Goal: Information Seeking & Learning: Learn about a topic

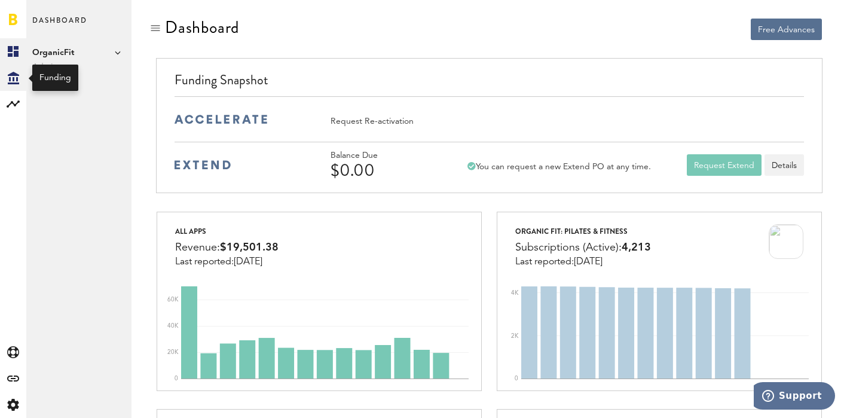
click at [11, 78] on icon "Created with Sketch." at bounding box center [13, 78] width 11 height 13
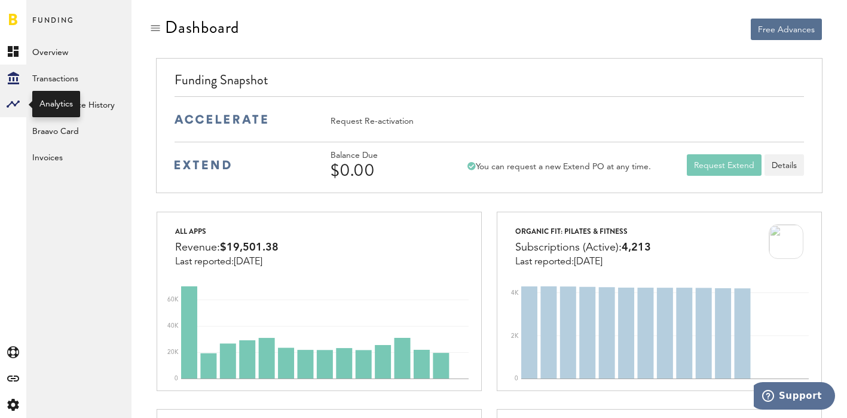
click at [10, 103] on icon at bounding box center [13, 103] width 13 height 7
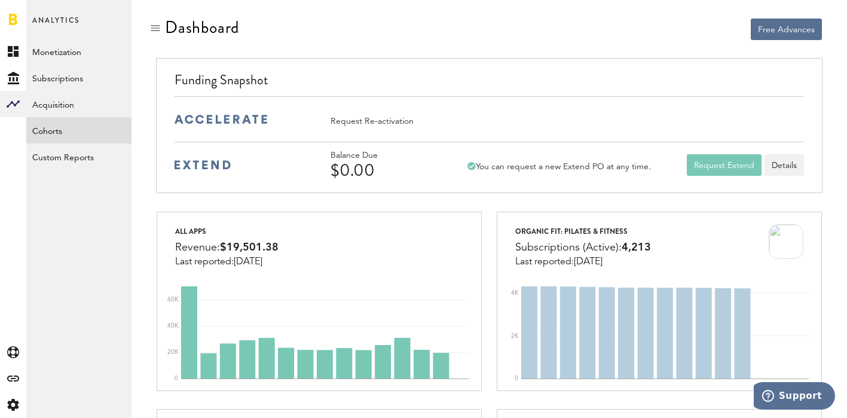
click at [54, 131] on link "Cohorts" at bounding box center [78, 130] width 105 height 26
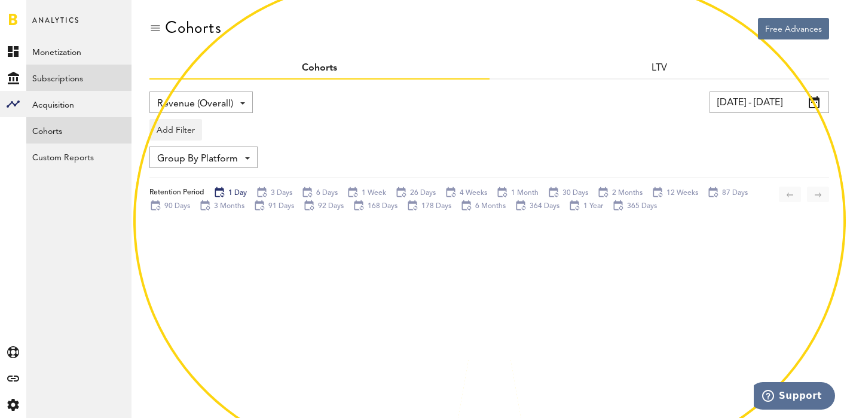
click at [53, 74] on link "Subscriptions" at bounding box center [78, 78] width 105 height 26
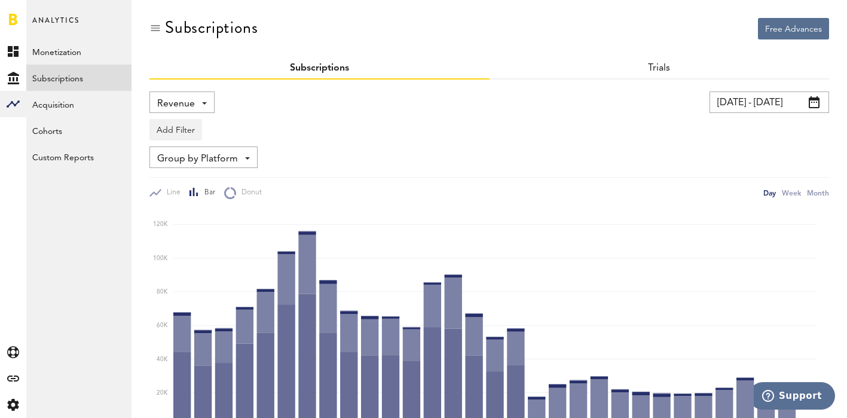
click at [784, 105] on input "[DATE] - [DATE]" at bounding box center [768, 102] width 119 height 22
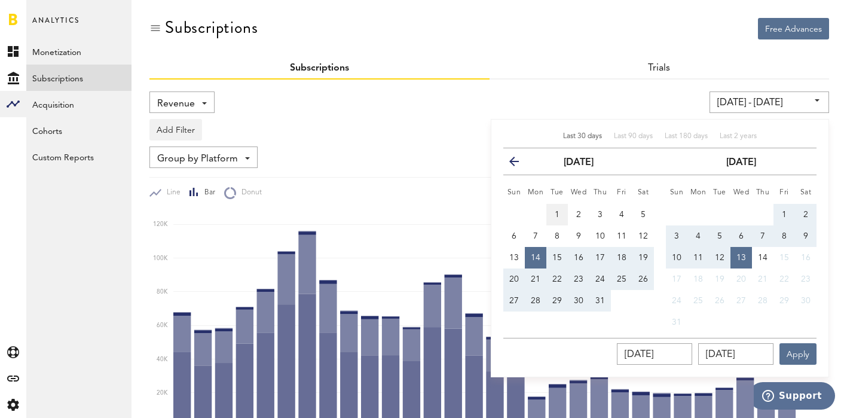
click at [556, 216] on span "1" at bounding box center [556, 214] width 5 height 8
type input "[DATE] - [DATE]"
type input "[DATE]"
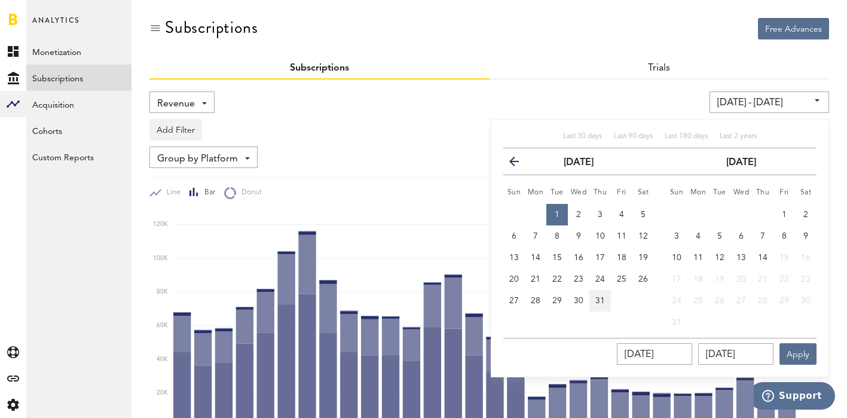
click at [599, 301] on span "31" at bounding box center [600, 300] width 10 height 8
type input "[DATE] - [DATE]"
type input "[DATE]"
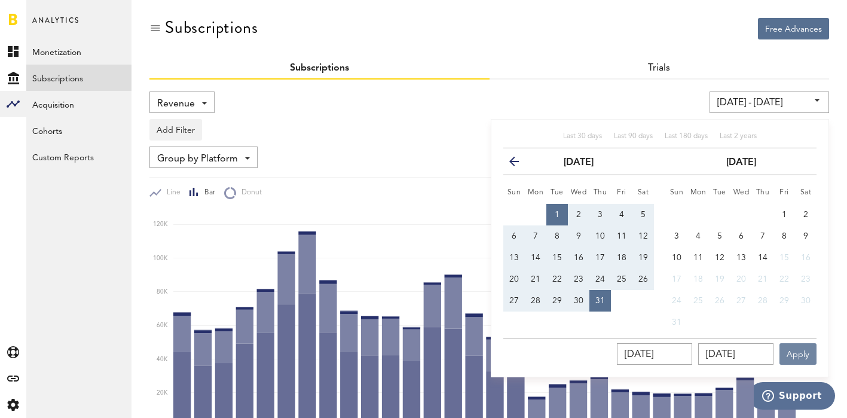
click at [799, 353] on button "Apply" at bounding box center [797, 354] width 37 height 22
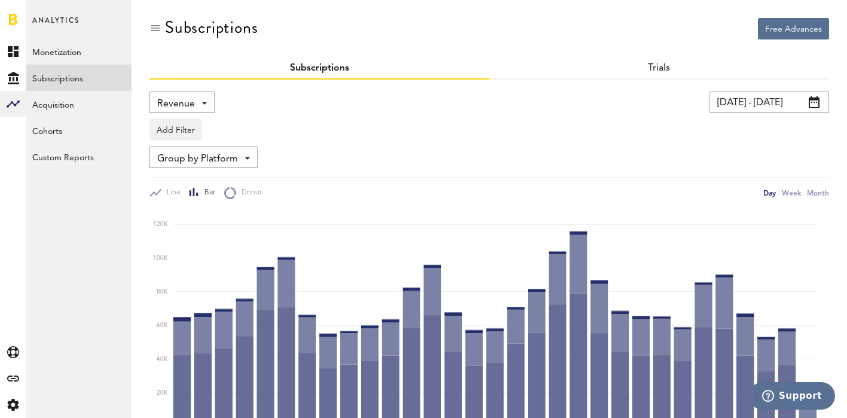
click at [302, 120] on div "Add Filter Platforms Apps Subscriptions Subscription durations Countries" at bounding box center [488, 126] width 679 height 27
click at [237, 155] on div "Group by Platform Group by Platform Group by App Group by Subscription Group by…" at bounding box center [203, 157] width 108 height 22
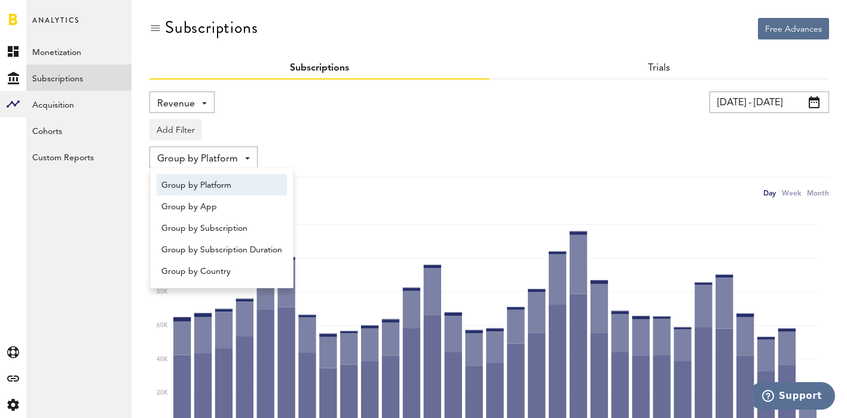
click at [252, 119] on div "Add Filter Platforms Apps Subscriptions Subscription durations Countries" at bounding box center [488, 126] width 679 height 27
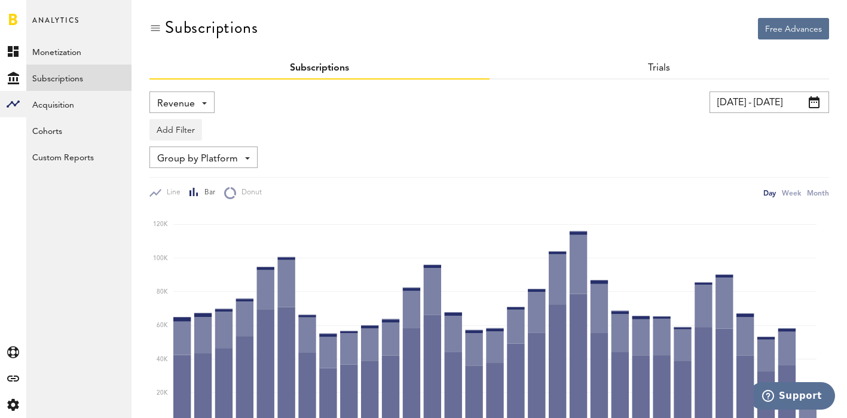
click at [180, 91] on div "Revenue Revenue MRR Actives Trial Status Billing Retries New Subscriptions Rene…" at bounding box center [181, 102] width 65 height 22
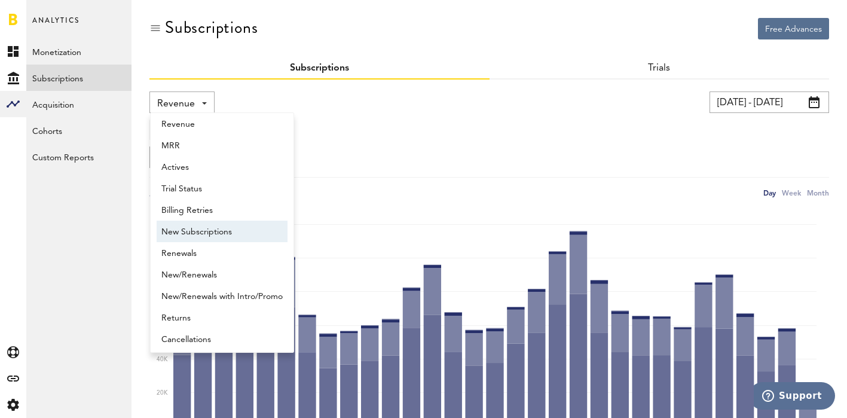
click at [197, 232] on span "New Subscriptions" at bounding box center [221, 232] width 121 height 20
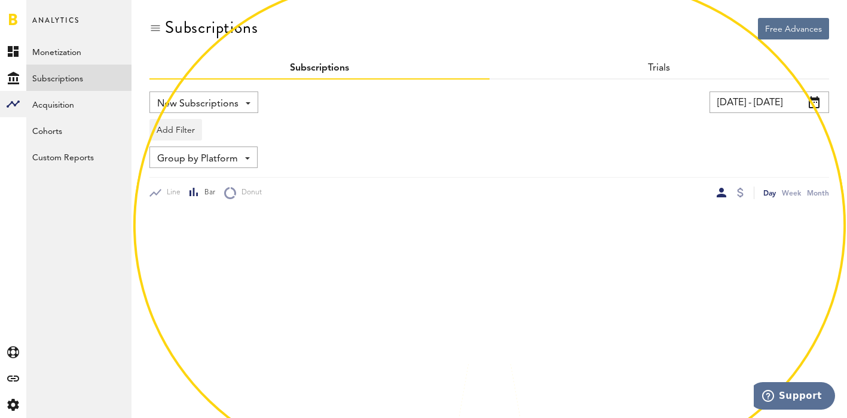
click at [281, 106] on div "New Subscriptions Revenue MRR Actives Trial Status Billing Retries New Subscrip…" at bounding box center [316, 102] width 335 height 22
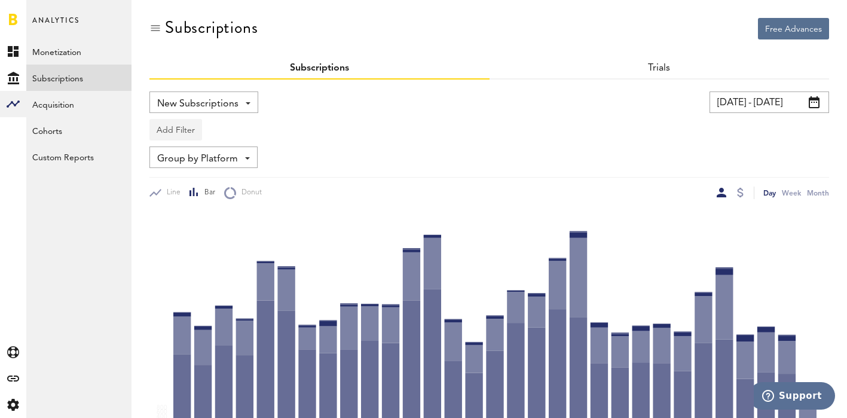
click at [181, 126] on button "Add Filter" at bounding box center [175, 130] width 53 height 22
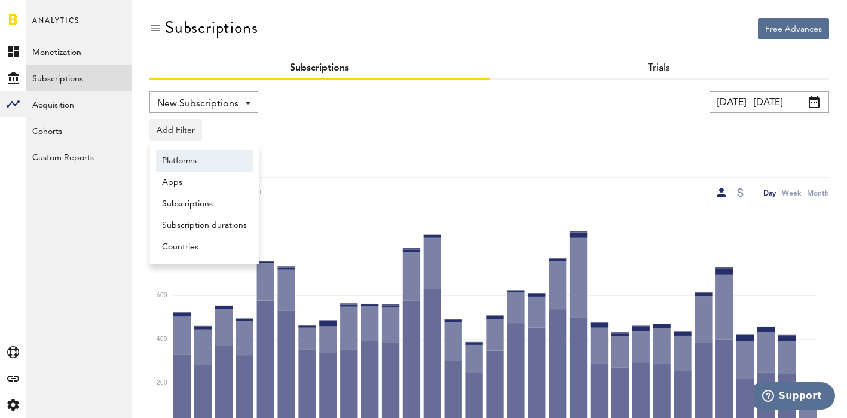
click at [194, 164] on li "Platforms" at bounding box center [204, 161] width 97 height 22
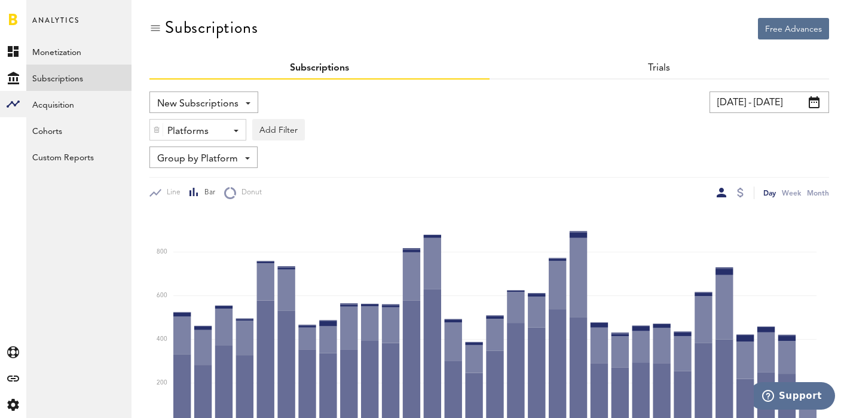
click at [227, 124] on div "Platforms - Apple App Store Google Play Paypal Stripe" at bounding box center [198, 130] width 96 height 22
click at [204, 157] on span "Apple App Store" at bounding box center [206, 159] width 91 height 20
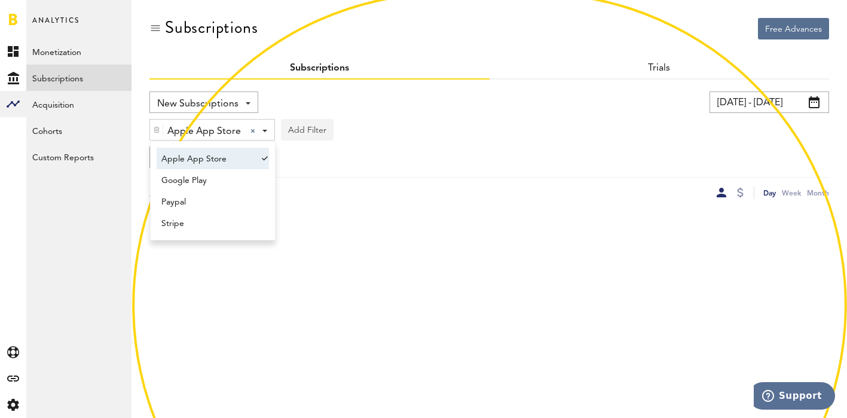
click at [304, 131] on button "Add Filter" at bounding box center [307, 130] width 53 height 22
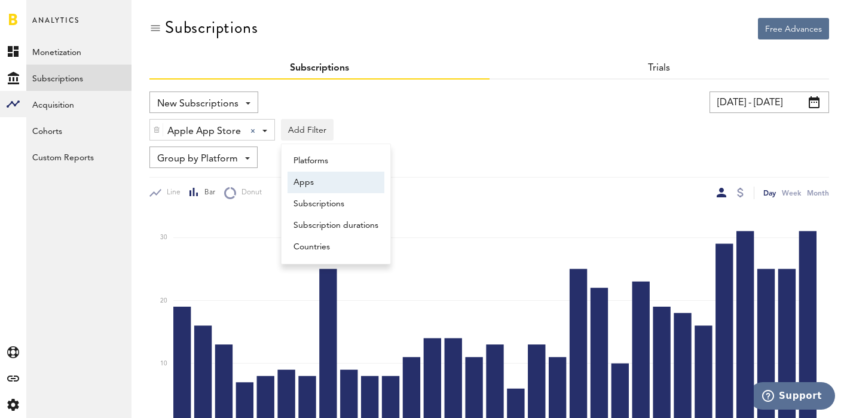
click at [308, 180] on li "Apps" at bounding box center [335, 182] width 97 height 22
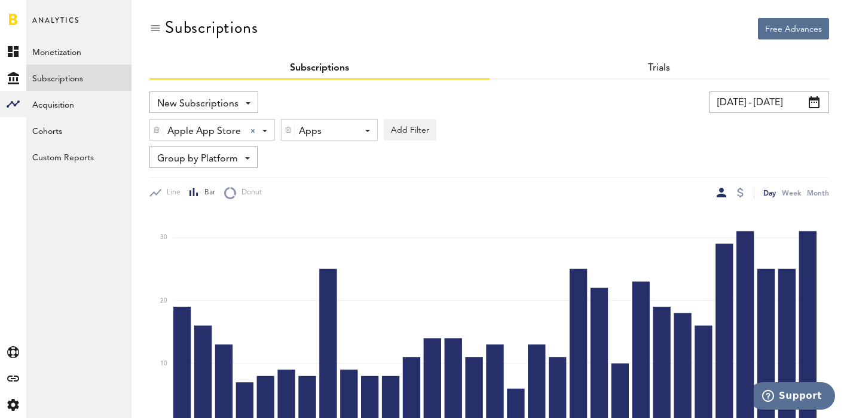
click at [366, 127] on div "Apps - All Active Inactive Organic Dance: Weight Loss App Organic Fit: Pilates …" at bounding box center [329, 130] width 96 height 22
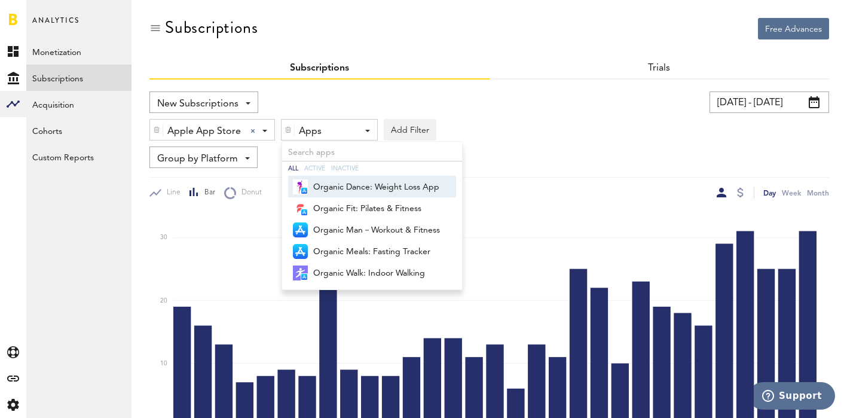
click at [342, 186] on span "Organic Dance: Weight Loss App" at bounding box center [376, 187] width 127 height 20
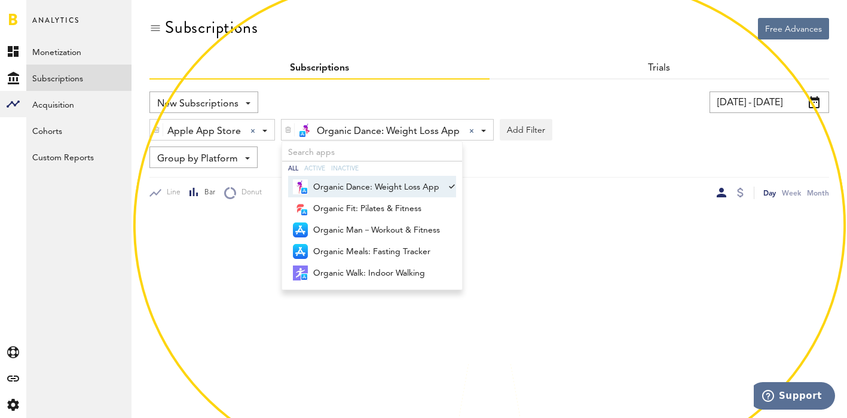
click at [593, 155] on div "Group by Platform Group by Platform Group by App Group by Subscription Group by…" at bounding box center [488, 157] width 679 height 22
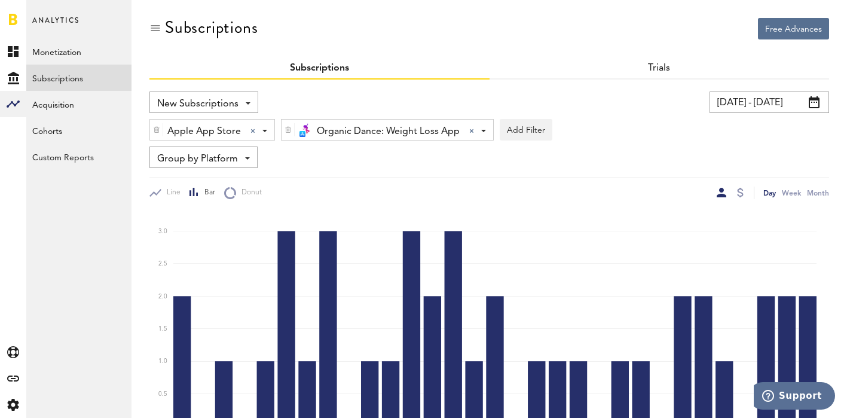
click at [205, 157] on span "Group by Platform" at bounding box center [197, 159] width 81 height 20
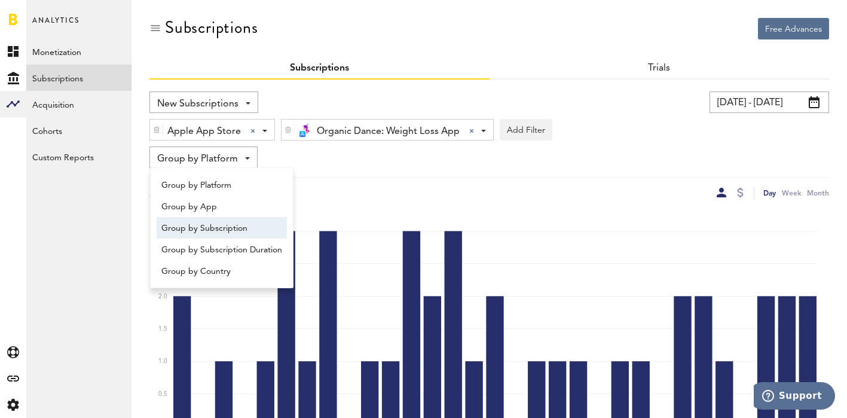
click at [227, 222] on span "Group by Subscription" at bounding box center [221, 228] width 121 height 20
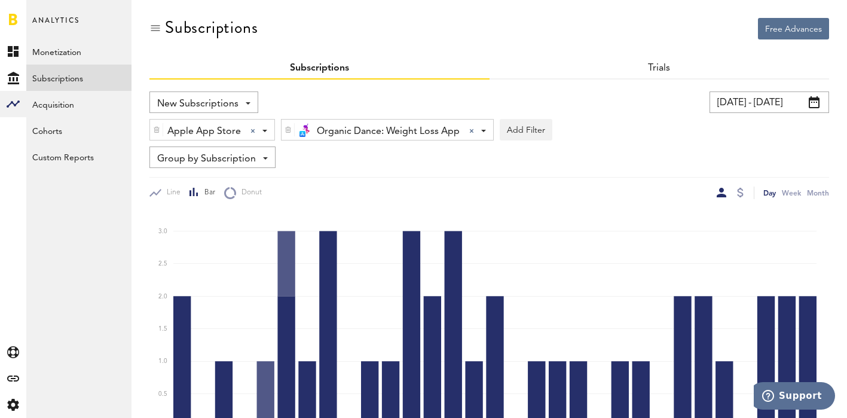
click at [364, 160] on div "Group by Subscription Group by Platform Group by App Group by Subscription Grou…" at bounding box center [488, 157] width 679 height 22
click at [483, 131] on span at bounding box center [483, 131] width 5 height 2
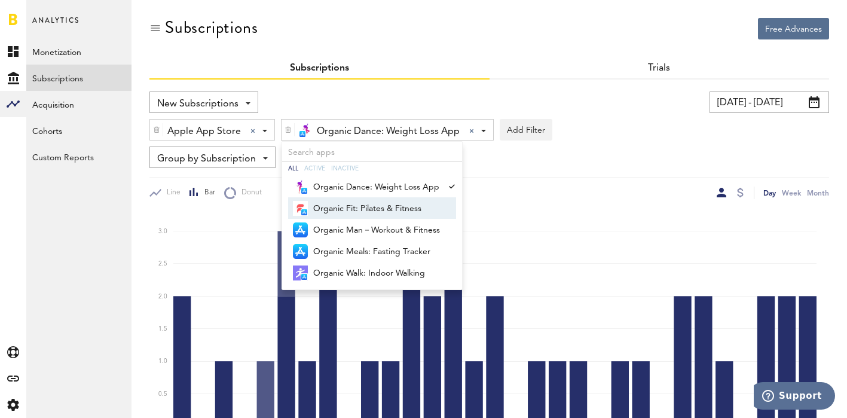
click at [395, 206] on span "Organic Fit: Pilates & Fitness" at bounding box center [376, 208] width 127 height 20
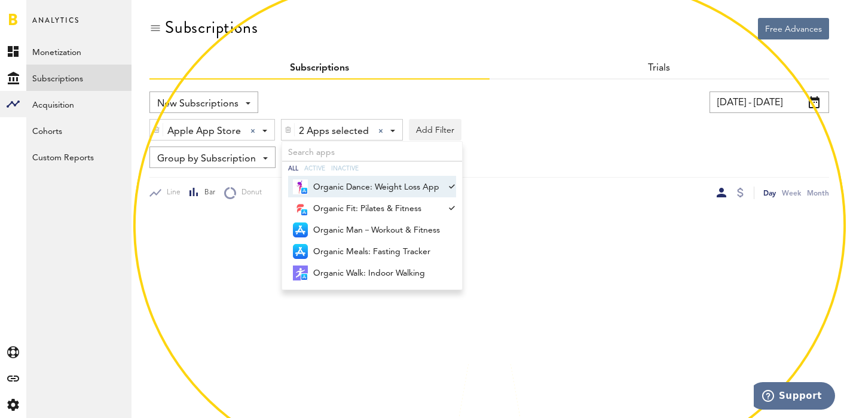
click at [403, 186] on span "Organic Dance: Weight Loss App" at bounding box center [376, 187] width 127 height 20
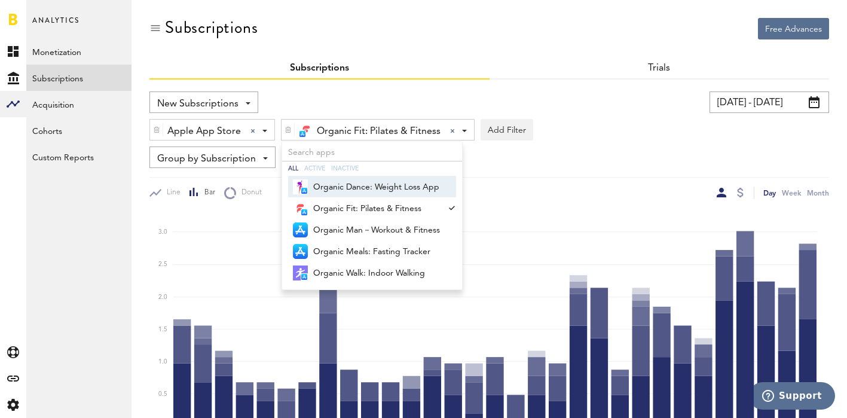
click at [550, 157] on div "Group by Subscription Group by Platform Group by App Group by Subscription Grou…" at bounding box center [488, 157] width 679 height 22
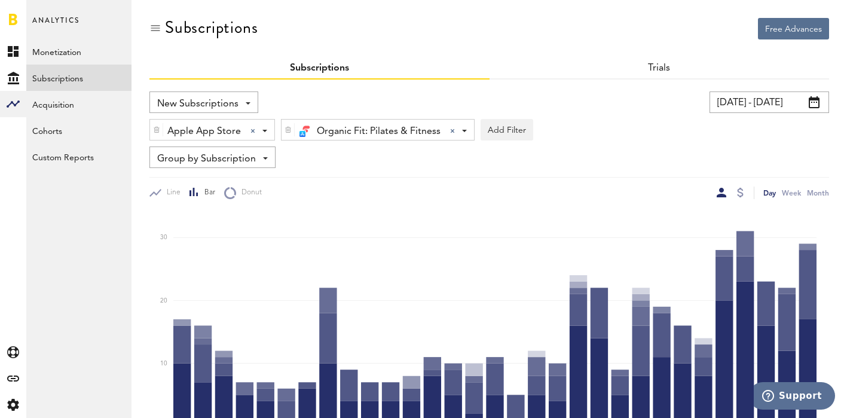
click at [459, 128] on div "Organic Fit: Pilates & Fitness Organic Fit: Pilates & Fitness All Active Inacti…" at bounding box center [377, 130] width 192 height 22
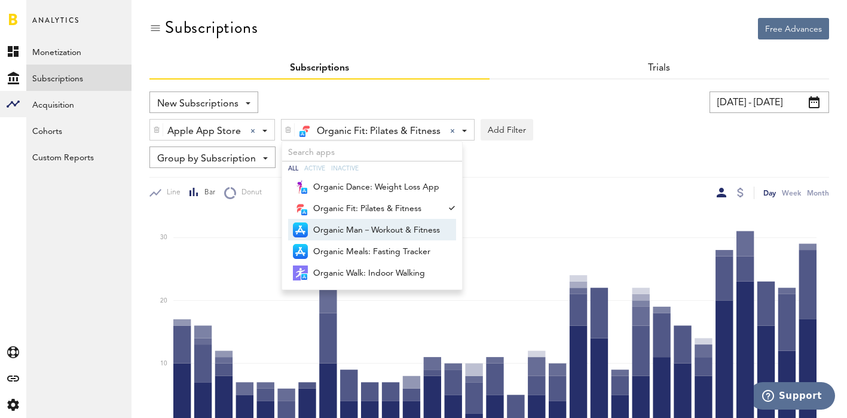
click at [379, 233] on span "Organic Man－Workout & Fitness" at bounding box center [376, 230] width 127 height 20
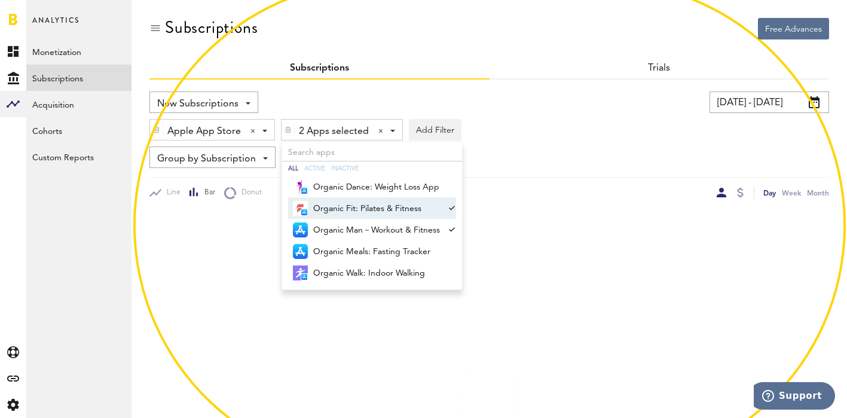
click at [408, 201] on span "Organic Fit: Pilates & Fitness" at bounding box center [376, 208] width 127 height 20
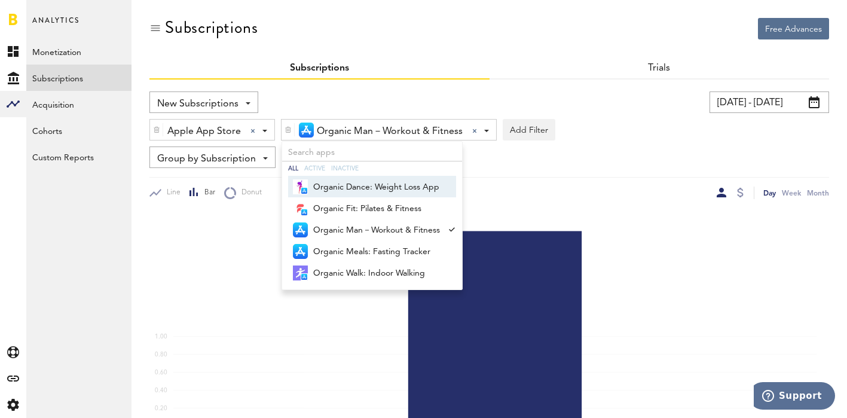
click at [532, 186] on div "Day Week Month" at bounding box center [659, 192] width 340 height 13
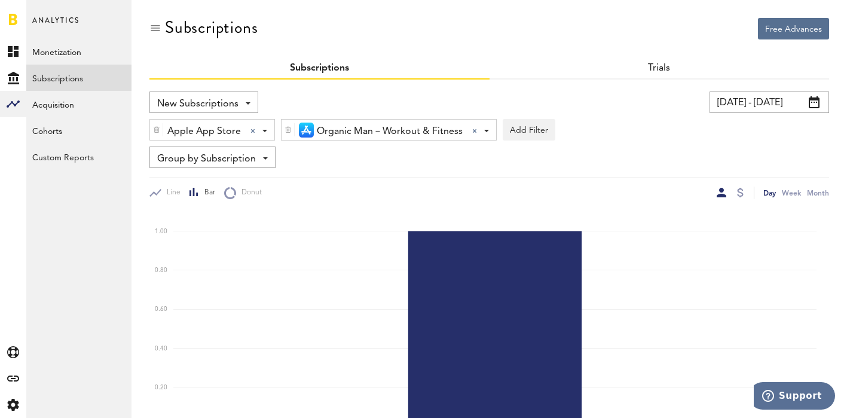
click at [489, 127] on div "Organic Man－Workout & Fitness Organic Man－Workout & Fitness All Active Inactive…" at bounding box center [388, 130] width 214 height 22
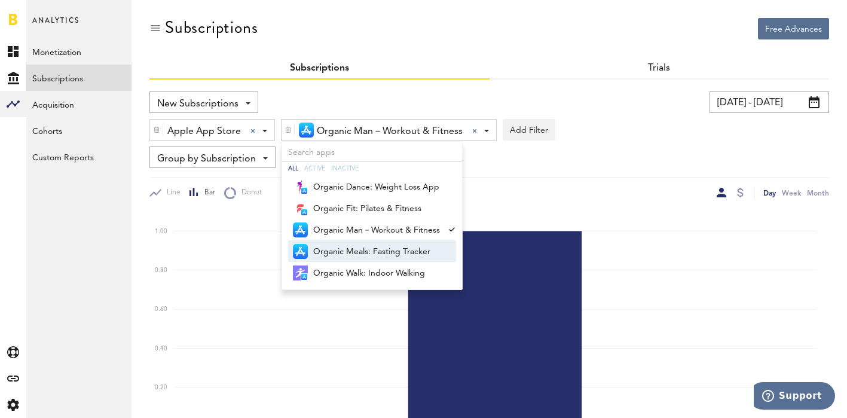
click at [375, 252] on span "Organic Meals: Fasting Tracker" at bounding box center [376, 251] width 127 height 20
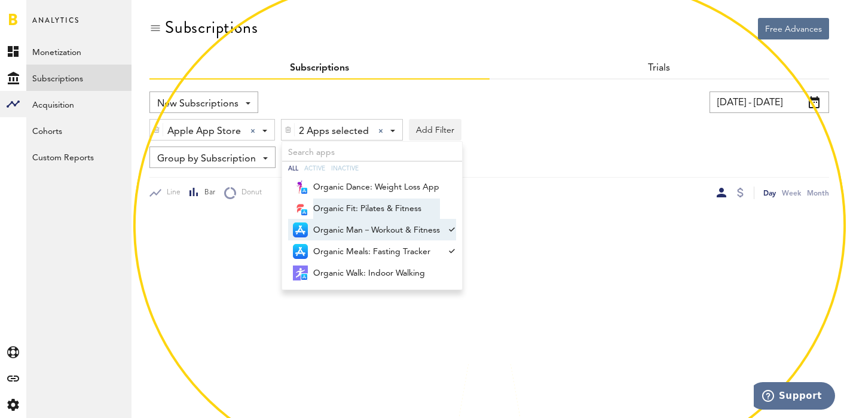
click at [396, 216] on span "Organic Fit: Pilates & Fitness" at bounding box center [376, 208] width 127 height 20
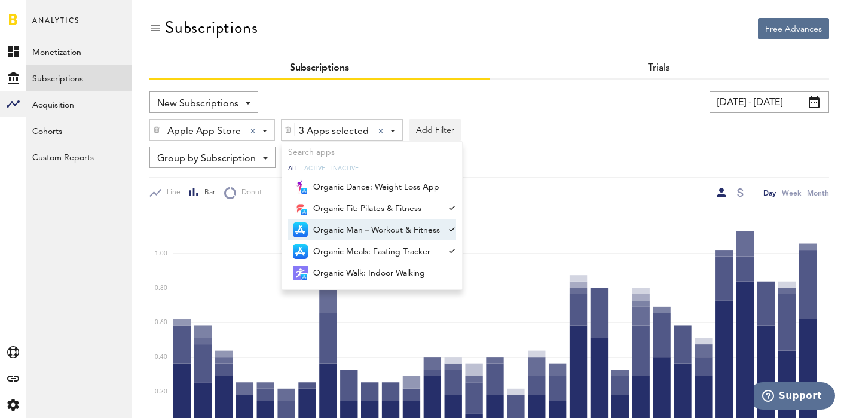
click at [394, 230] on span "Organic Man－Workout & Fitness" at bounding box center [376, 230] width 127 height 20
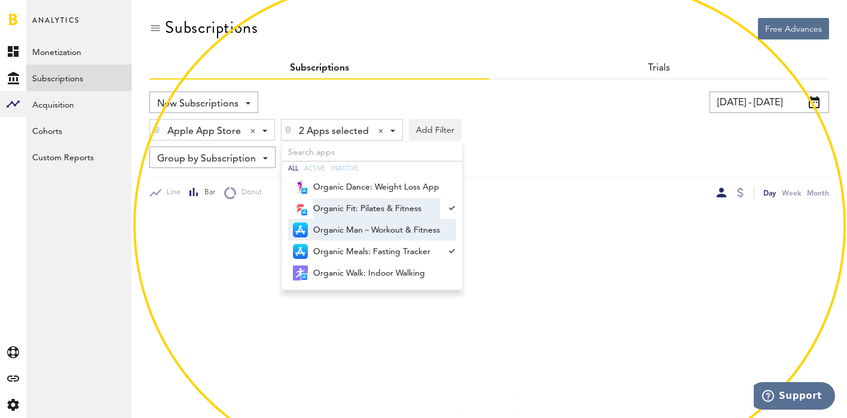
click at [404, 209] on span "Organic Fit: Pilates & Fitness" at bounding box center [376, 208] width 127 height 20
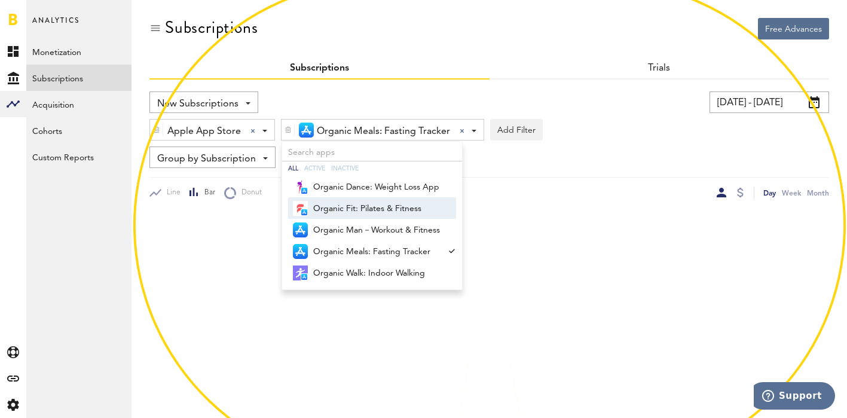
click at [557, 179] on div "Line Bar Donut Day Week Month" at bounding box center [488, 188] width 679 height 22
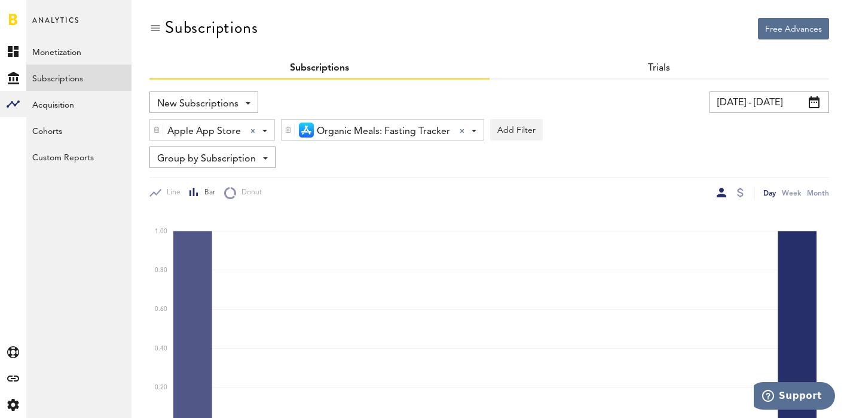
click at [476, 127] on div "Organic Meals: Fasting Tracker Organic Meals: Fasting Tracker All Active Inacti…" at bounding box center [382, 130] width 202 height 22
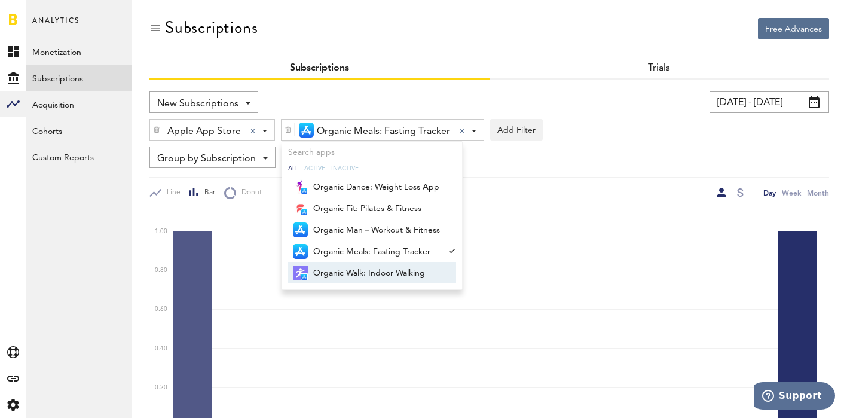
click at [368, 274] on span "Organic Walk: Indoor Walking" at bounding box center [376, 273] width 127 height 20
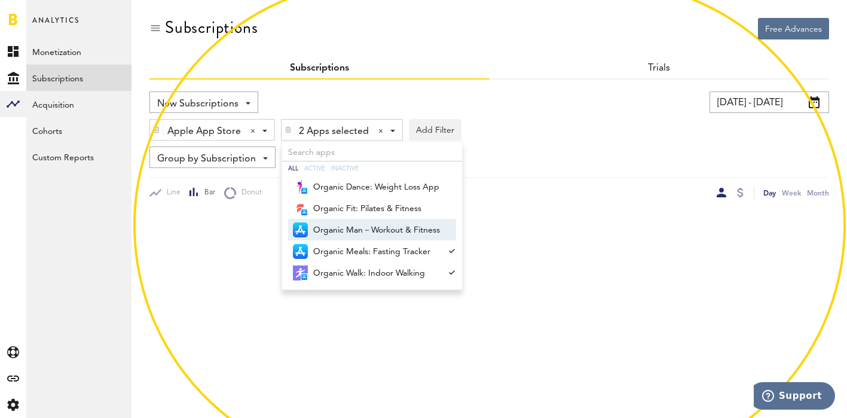
click at [395, 237] on span "Organic Man－Workout & Fitness" at bounding box center [376, 230] width 127 height 20
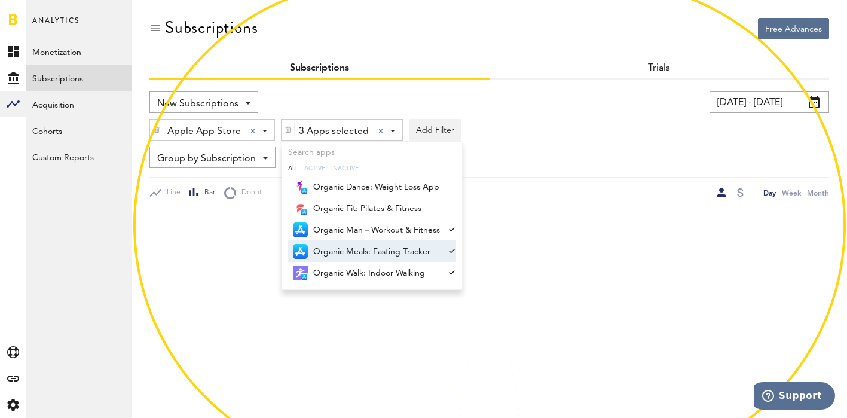
click at [395, 250] on span "Organic Meals: Fasting Tracker" at bounding box center [376, 251] width 127 height 20
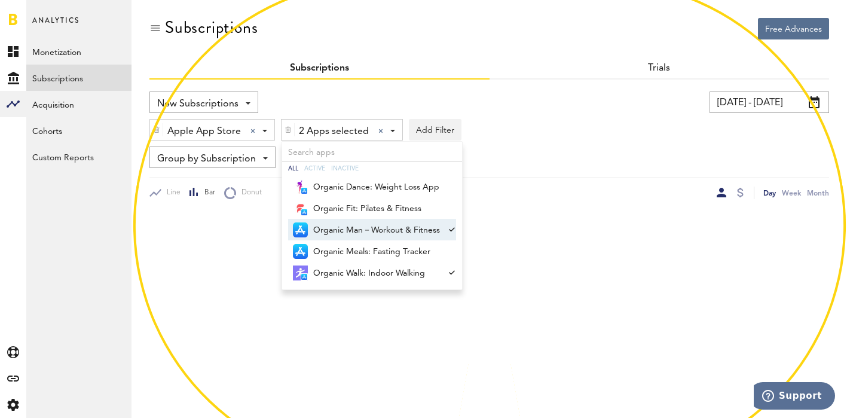
click at [399, 233] on span "Organic Man－Workout & Fitness" at bounding box center [376, 230] width 127 height 20
click at [0, 0] on rect at bounding box center [0, 0] width 0 height 0
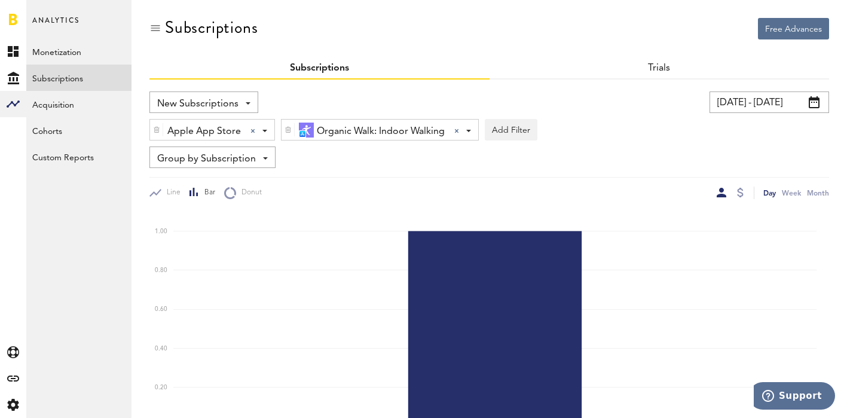
click at [468, 130] on span at bounding box center [468, 131] width 5 height 2
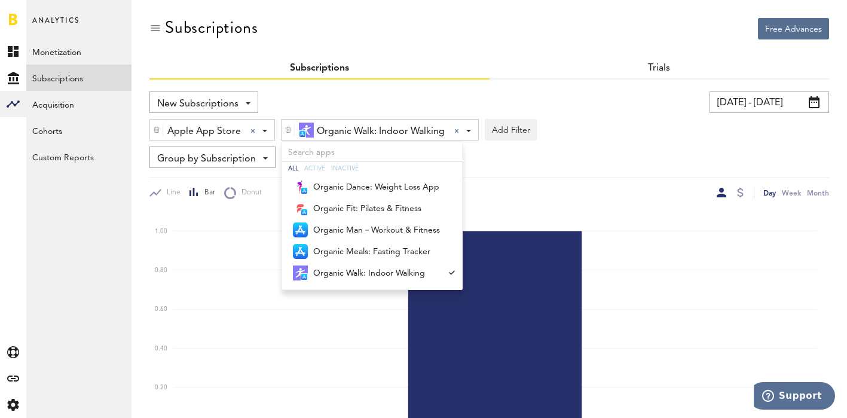
click at [356, 90] on div "New Subscriptions Revenue MRR Actives Trial Status Billing Retries New Subscrip…" at bounding box center [488, 323] width 679 height 488
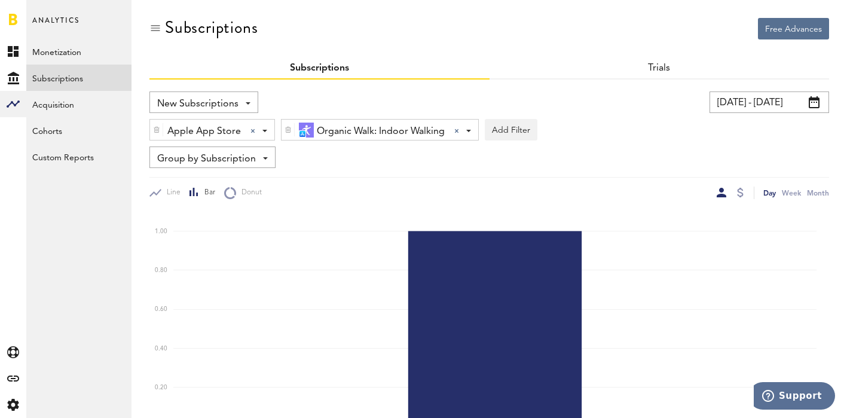
click at [289, 126] on img at bounding box center [287, 129] width 7 height 8
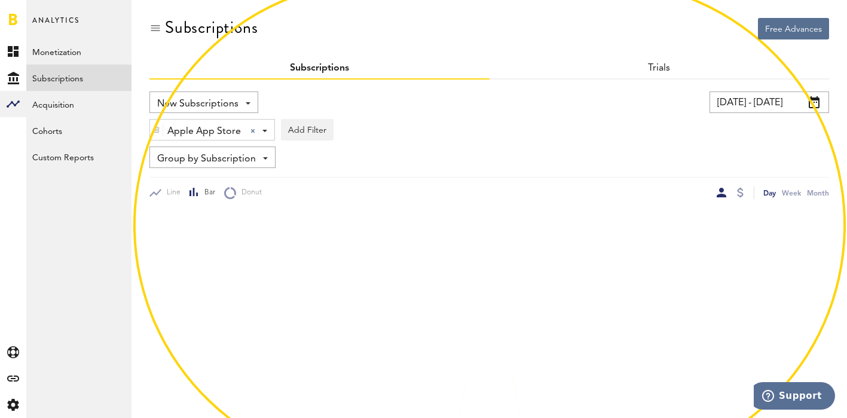
click at [160, 127] on img at bounding box center [156, 129] width 7 height 8
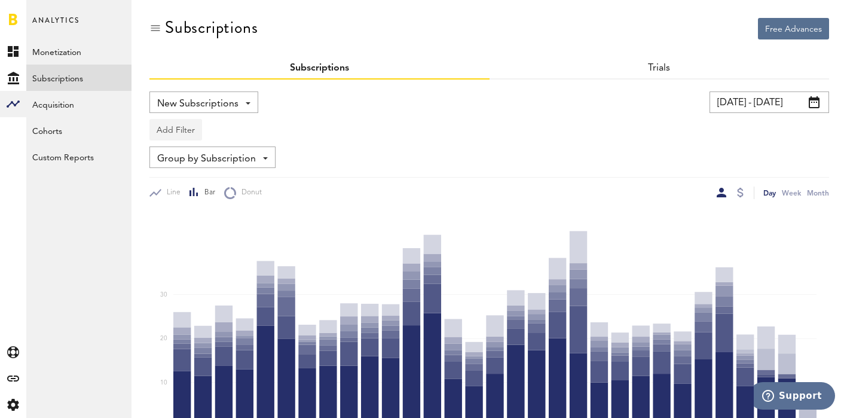
click at [182, 129] on button "Add Filter" at bounding box center [175, 130] width 53 height 22
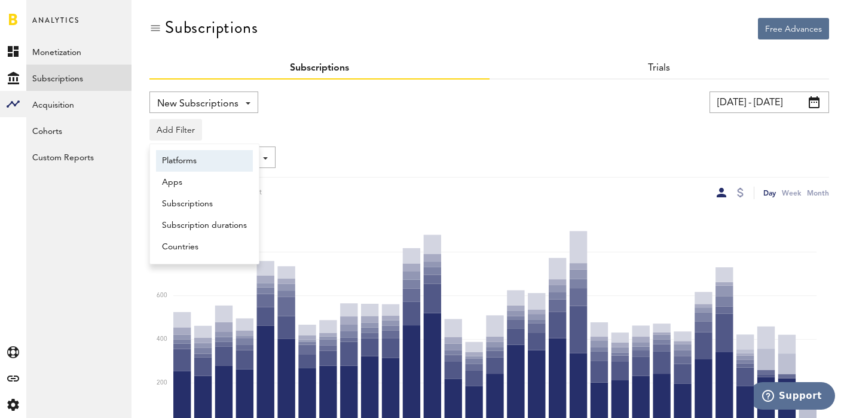
click at [194, 154] on li "Platforms" at bounding box center [204, 161] width 97 height 22
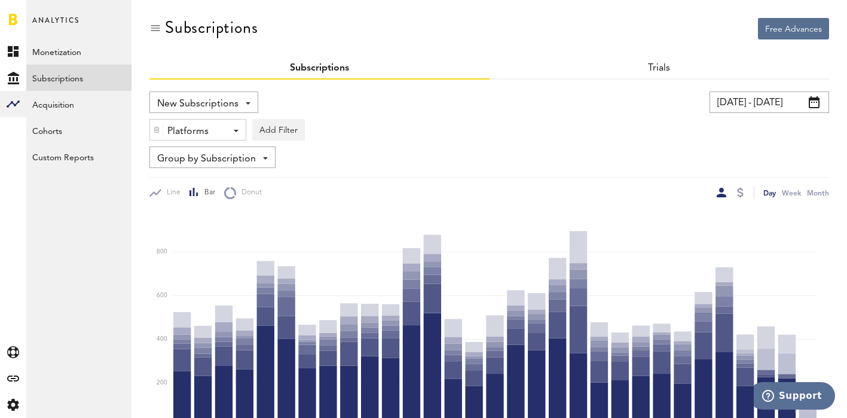
click at [237, 128] on div "Platforms - Apple App Store Google Play Paypal Stripe" at bounding box center [198, 130] width 96 height 22
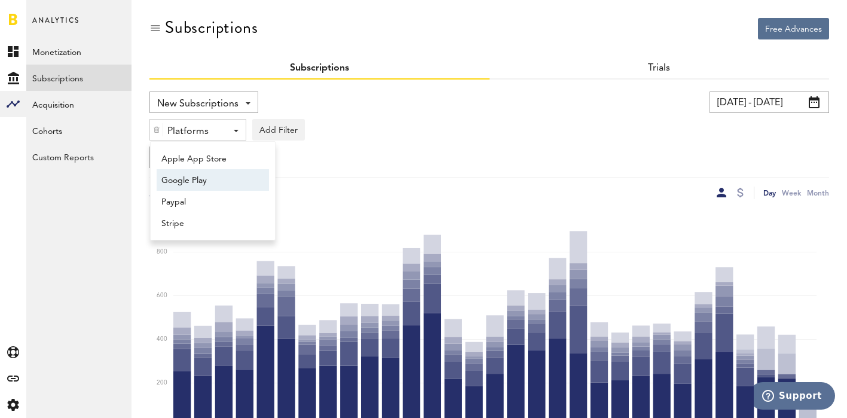
click at [200, 177] on span "Google Play" at bounding box center [206, 180] width 91 height 20
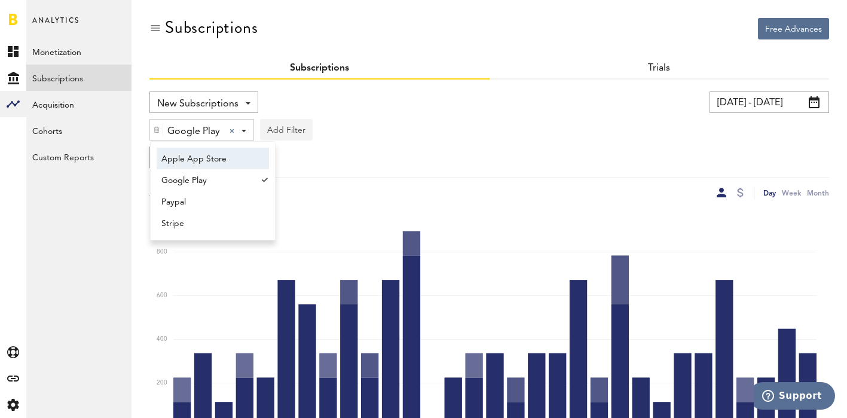
click at [287, 133] on button "Add Filter" at bounding box center [286, 130] width 53 height 22
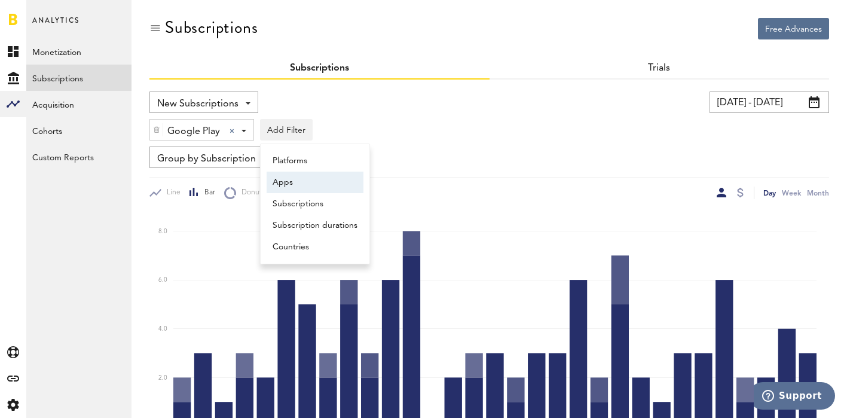
click at [288, 181] on li "Apps" at bounding box center [314, 182] width 97 height 22
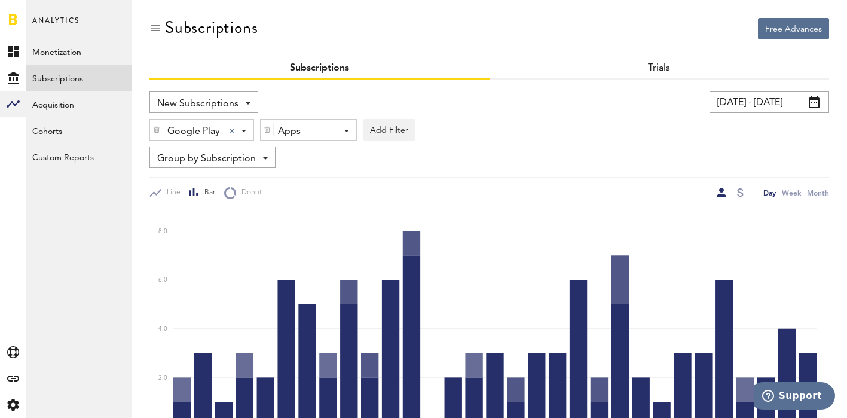
click at [352, 121] on div "Apps - All Active Inactive Organic Dance: Weight Loss App Organic Fit: Workout …" at bounding box center [308, 130] width 96 height 22
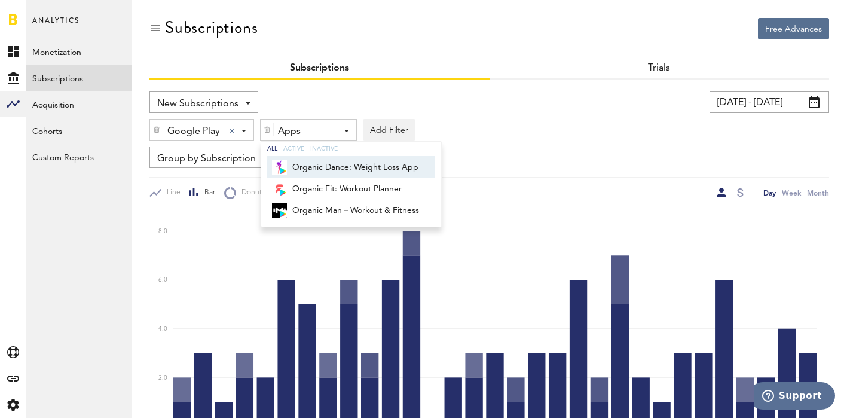
click at [335, 167] on span "Organic Dance: Weight Loss App" at bounding box center [355, 167] width 127 height 20
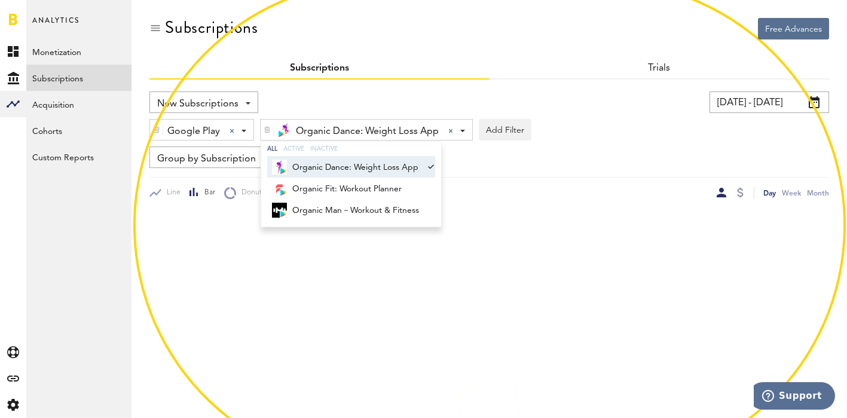
click at [585, 160] on div "Group by Subscription Group by Platform Group by App Group by Subscription Grou…" at bounding box center [488, 157] width 679 height 22
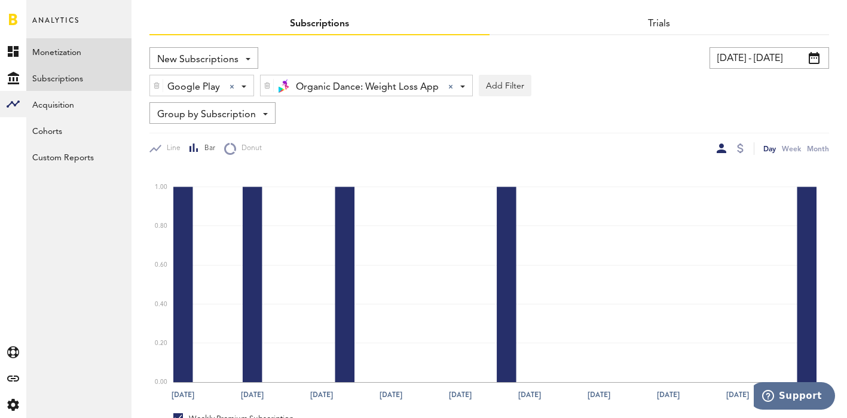
scroll to position [26, 0]
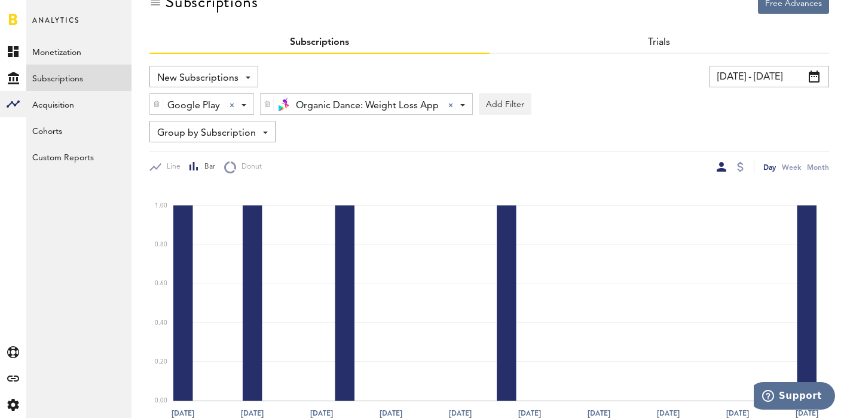
click at [462, 103] on div "Organic Dance: Weight Loss App Organic Dance: Weight Loss App All Active Inacti…" at bounding box center [365, 105] width 211 height 22
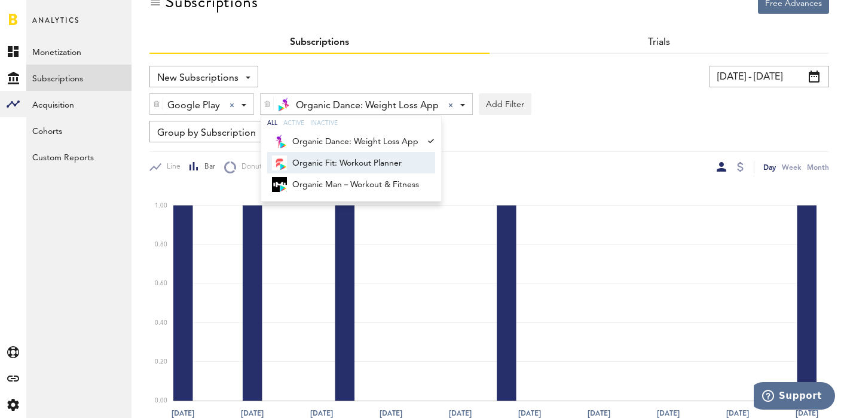
click at [366, 163] on span "Organic Fit: Workout Planner" at bounding box center [355, 163] width 127 height 20
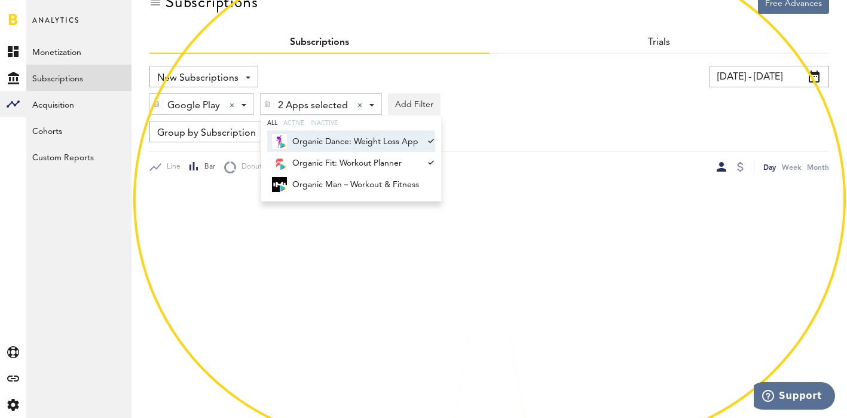
click at [375, 142] on span "Organic Dance: Weight Loss App" at bounding box center [355, 141] width 127 height 20
click at [480, 146] on div "New Subscriptions Revenue MRR Actives Trial Status Billing Retries New Subscrip…" at bounding box center [488, 120] width 679 height 108
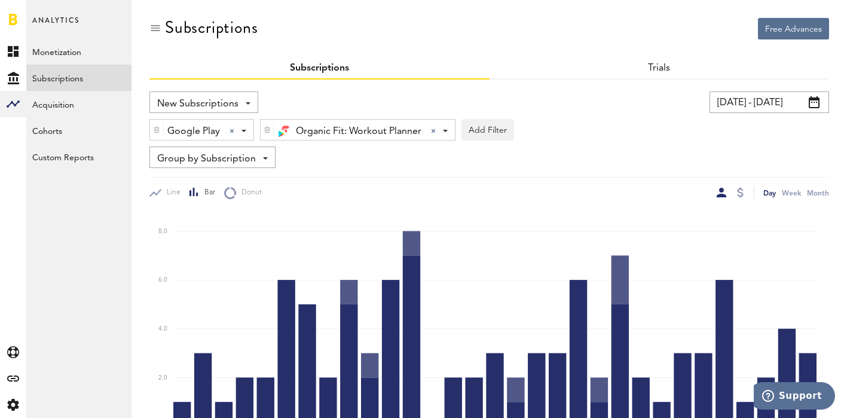
click at [449, 124] on div "Organic Fit: Workout Planner Organic Fit: Workout Planner All Active Inactive O…" at bounding box center [357, 130] width 194 height 22
click at [448, 128] on div "Organic Fit: Workout Planner Organic Fit: Workout Planner All Active Inactive O…" at bounding box center [357, 130] width 194 height 22
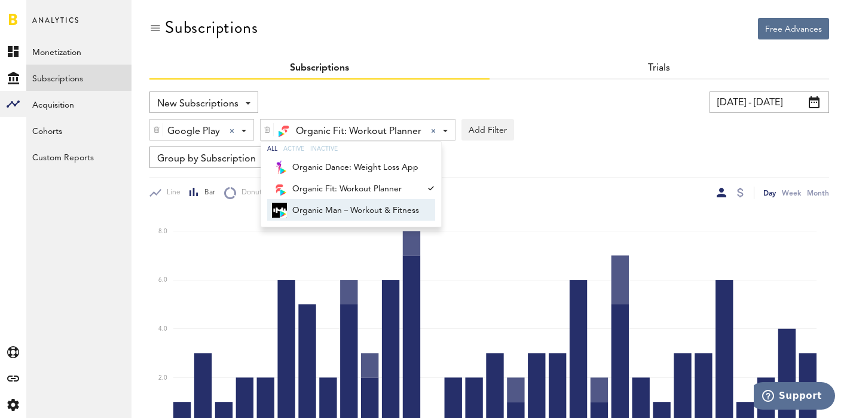
click at [391, 209] on span "Organic Man－Workout & Fitness" at bounding box center [355, 210] width 127 height 20
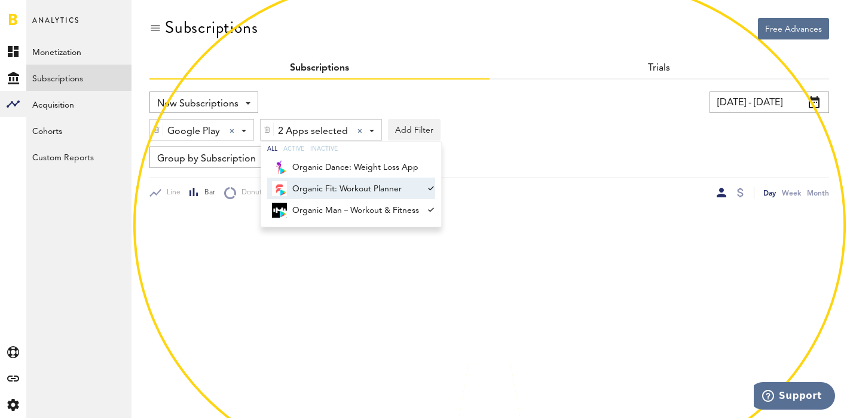
click at [398, 183] on span "Organic Fit: Workout Planner" at bounding box center [355, 189] width 127 height 20
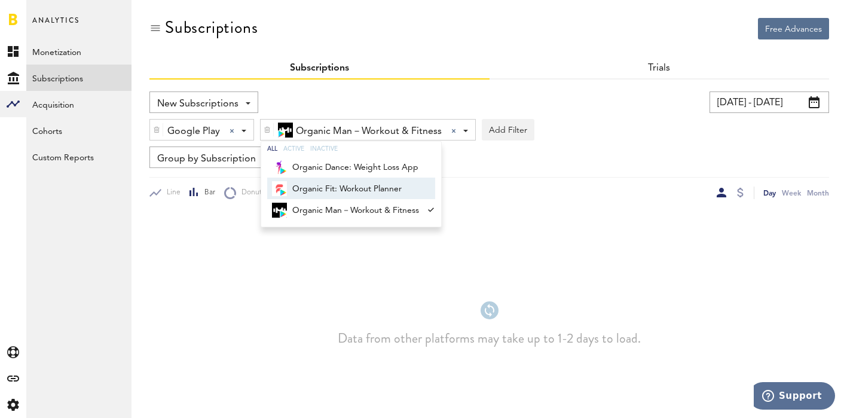
click at [542, 167] on div "Group by Subscription Group by Platform Group by App Group by Subscription Grou…" at bounding box center [488, 157] width 679 height 22
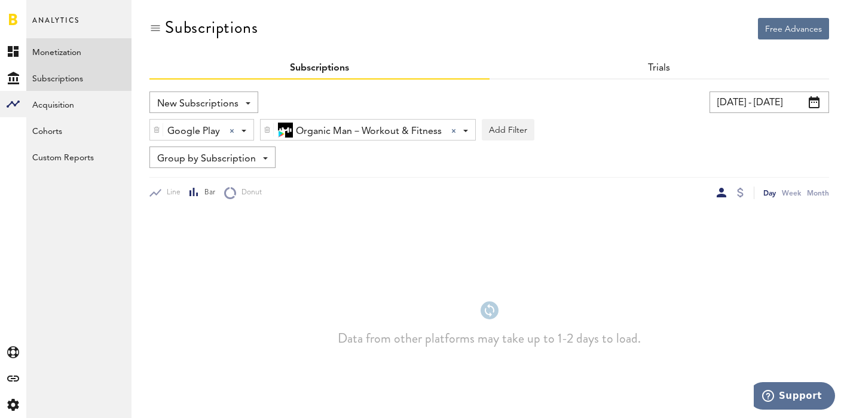
click at [61, 50] on link "Monetization" at bounding box center [78, 51] width 105 height 26
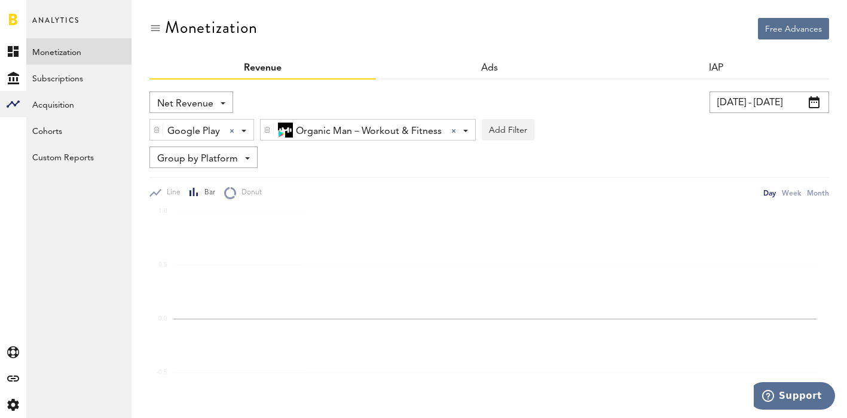
click at [703, 66] on div "IAP" at bounding box center [715, 69] width 226 height 22
click at [718, 64] on link "IAP" at bounding box center [716, 68] width 16 height 10
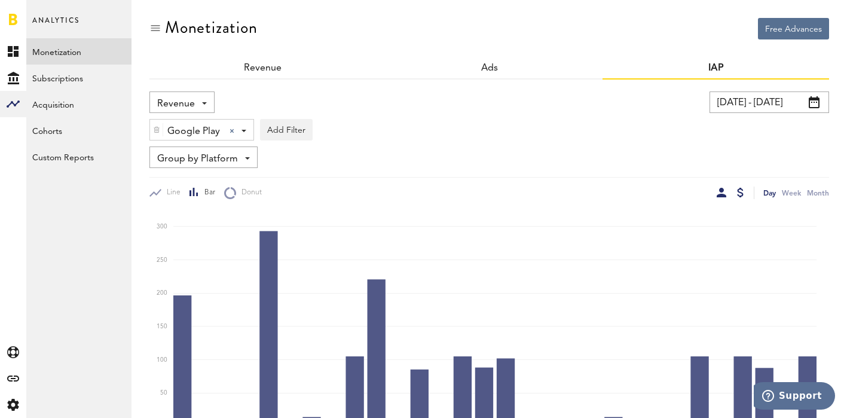
click at [722, 191] on div at bounding box center [721, 193] width 10 height 10
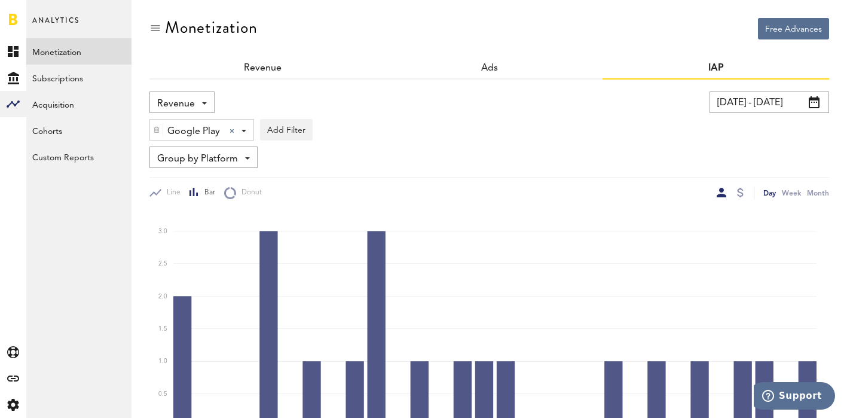
click at [154, 128] on img at bounding box center [156, 129] width 7 height 8
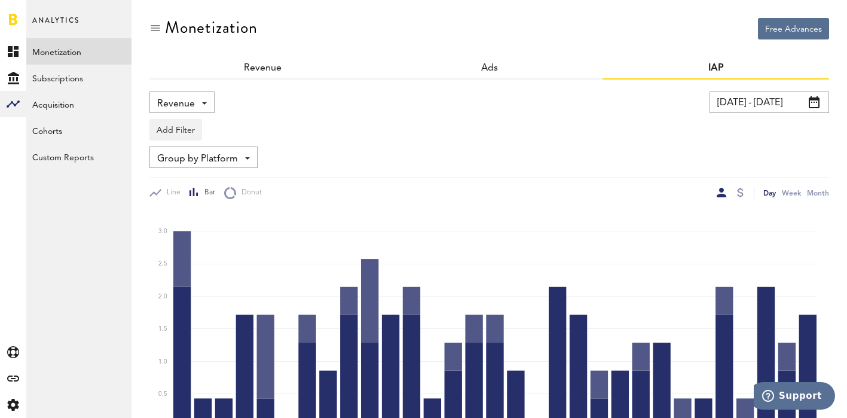
click at [278, 120] on div "Add Filter Platforms Apps" at bounding box center [488, 126] width 679 height 27
click at [189, 102] on span "Revenue" at bounding box center [176, 104] width 38 height 20
click at [293, 134] on div "Add Filter Platforms Apps" at bounding box center [488, 126] width 679 height 27
click at [195, 155] on span "Group by Platform" at bounding box center [197, 159] width 81 height 20
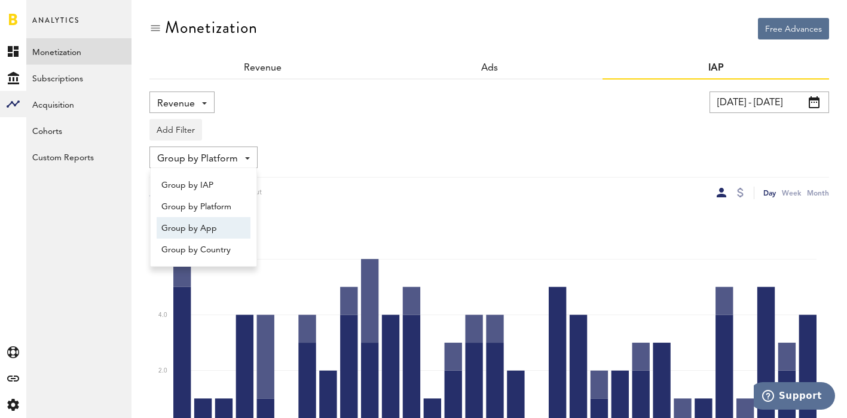
click at [192, 229] on span "Group by App" at bounding box center [203, 228] width 84 height 20
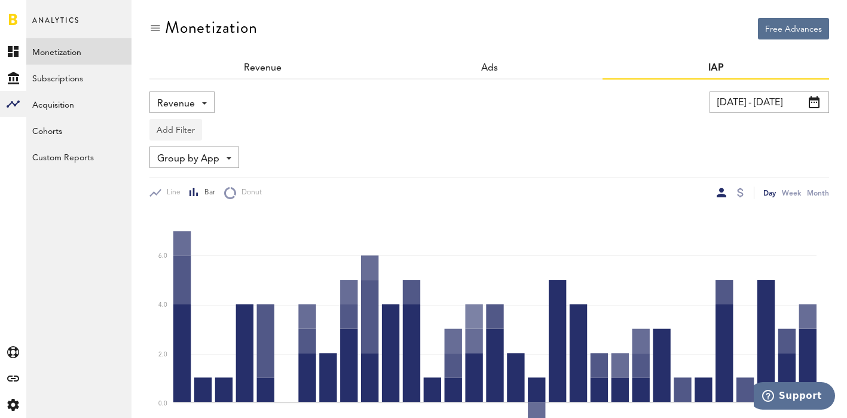
click at [186, 127] on button "Add Filter" at bounding box center [175, 130] width 53 height 22
click at [204, 153] on li "Platforms" at bounding box center [194, 161] width 76 height 22
click at [232, 115] on div "Platforms - Apple App Store Google Play Add Filter Platforms Apps" at bounding box center [488, 126] width 679 height 27
click at [232, 128] on div "Platforms - Apple App Store Google Play" at bounding box center [198, 130] width 96 height 22
click at [280, 104] on div "Revenue Revenue Refunds" at bounding box center [305, 102] width 312 height 22
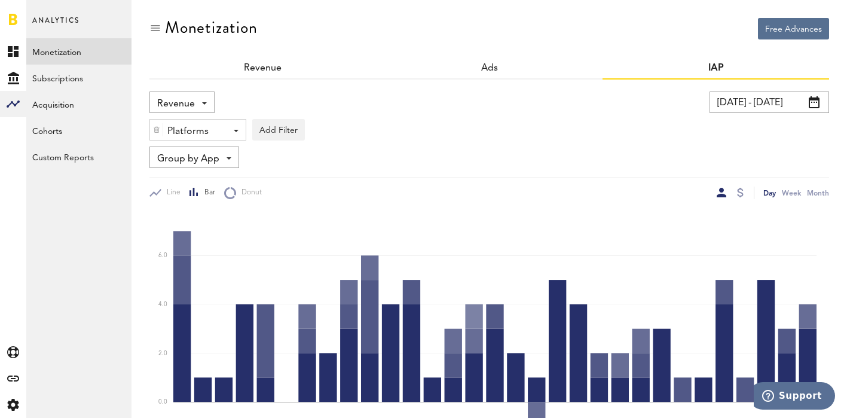
click at [153, 125] on img at bounding box center [156, 129] width 7 height 8
click at [296, 163] on div "Group by App Group by IAP Group by Platform Group by App Group by Country" at bounding box center [488, 157] width 679 height 22
